Goal: Information Seeking & Learning: Find contact information

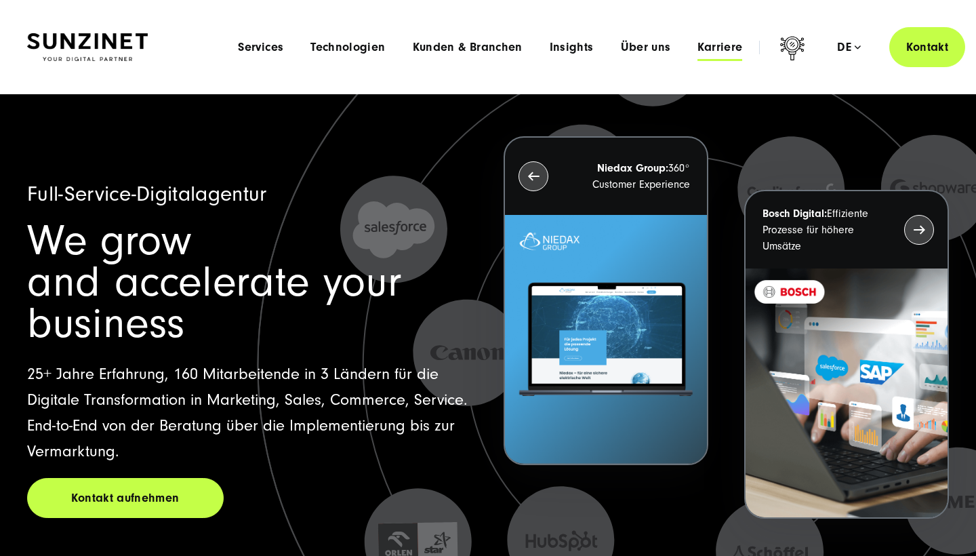
click at [715, 41] on span "Karriere" at bounding box center [720, 48] width 45 height 14
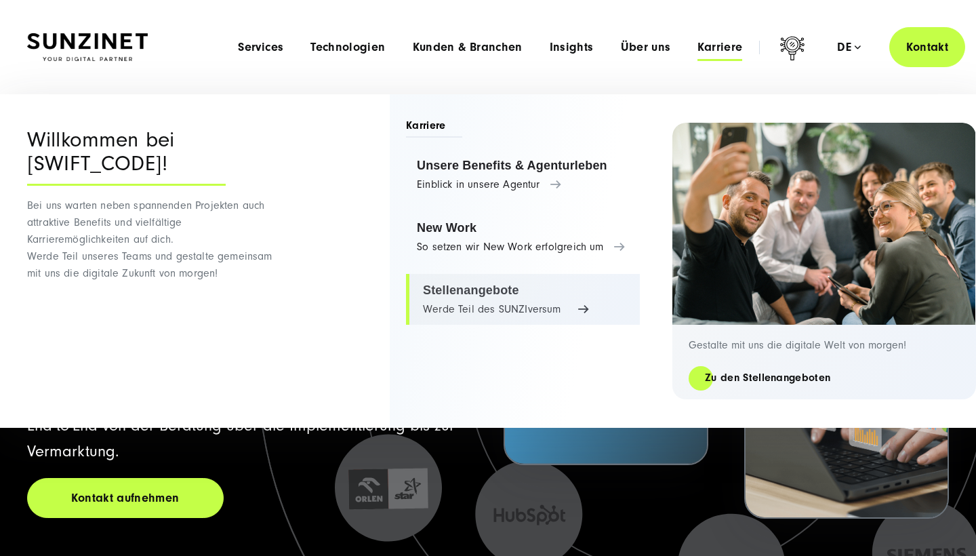
click at [491, 286] on link "Stellenangebote Werde Teil des SUNZIversum" at bounding box center [523, 300] width 234 height 52
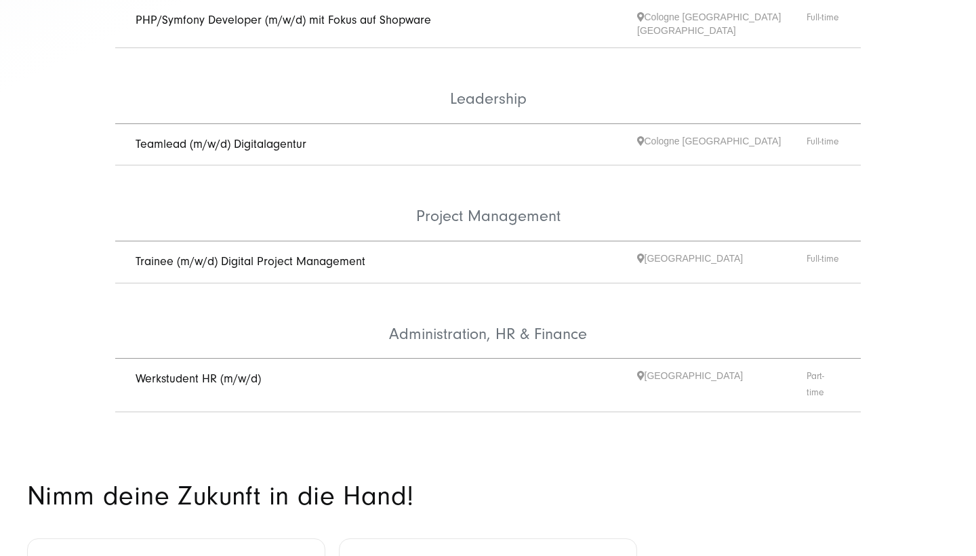
scroll to position [693, 0]
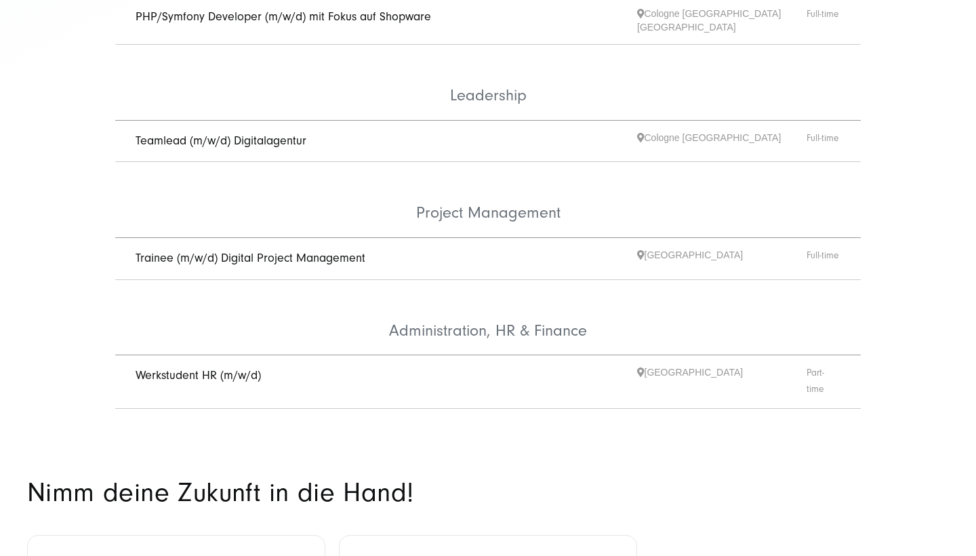
click at [200, 368] on link "Werkstudent HR (m/w/d)" at bounding box center [198, 375] width 125 height 14
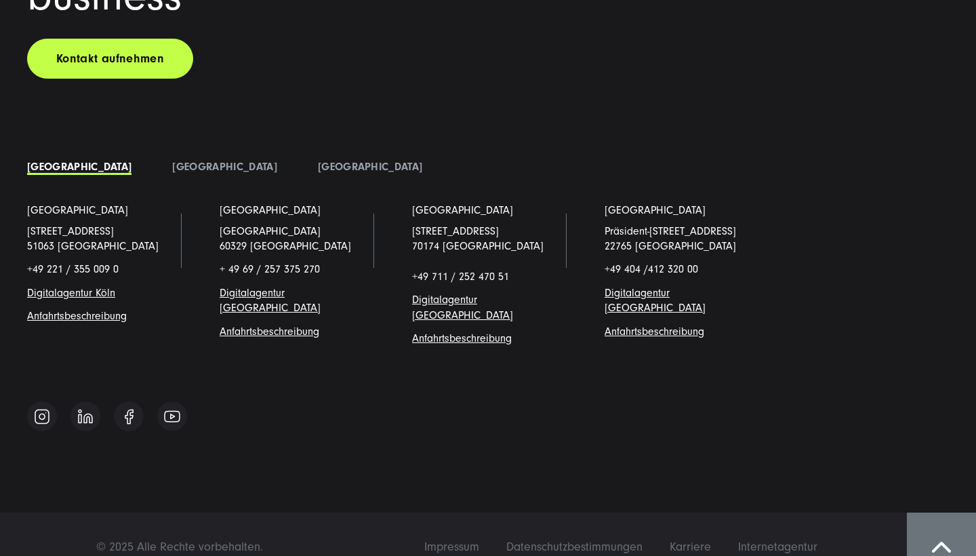
scroll to position [10484, 0]
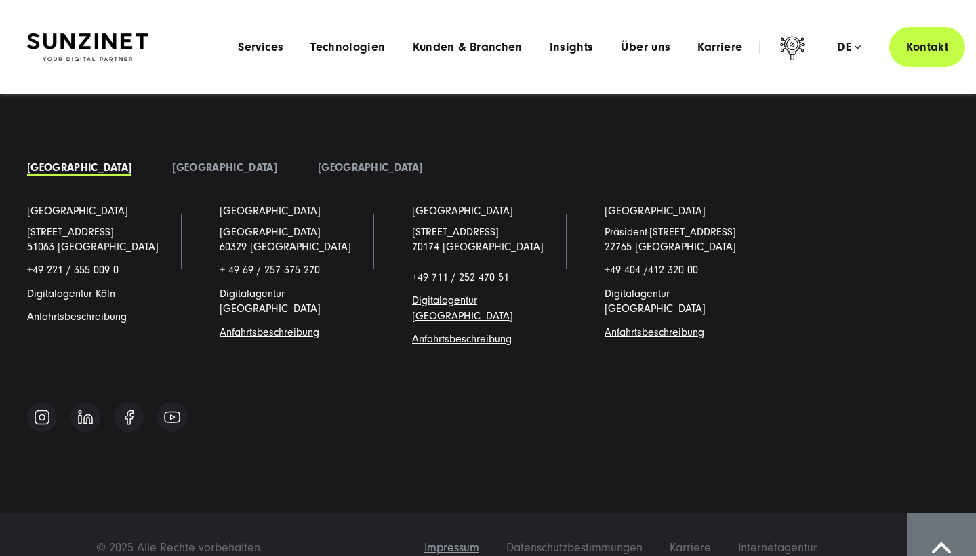
click at [437, 540] on span "Impressum" at bounding box center [451, 547] width 55 height 14
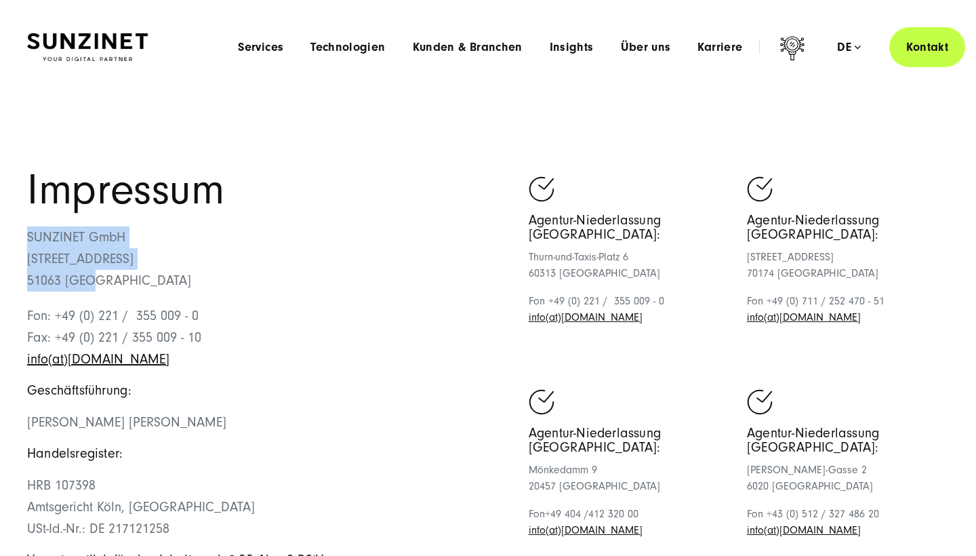
drag, startPoint x: 88, startPoint y: 280, endPoint x: 20, endPoint y: 228, distance: 86.1
click at [20, 228] on div "Impressum SUNZINET GmbH Schanzenstraße 23 51063 Köln Fon: +49 (0) 221 / 355 009…" at bounding box center [488, 456] width 976 height 575
copy p "SUNZINET GmbH Schanzenstraße 23 51063 Köln"
click at [99, 42] on img at bounding box center [87, 47] width 121 height 28
